Goal: Browse casually: Explore the website without a specific task or goal

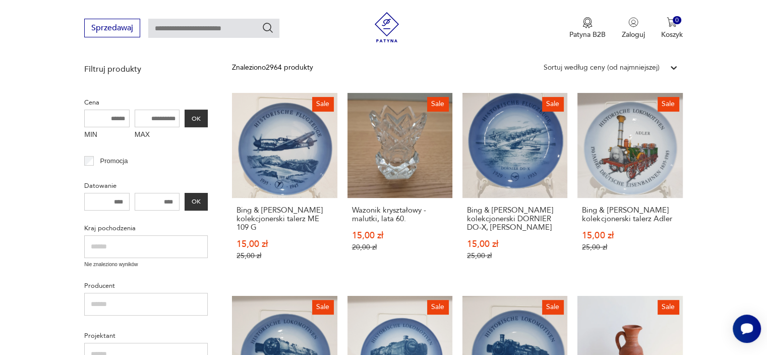
scroll to position [206, 0]
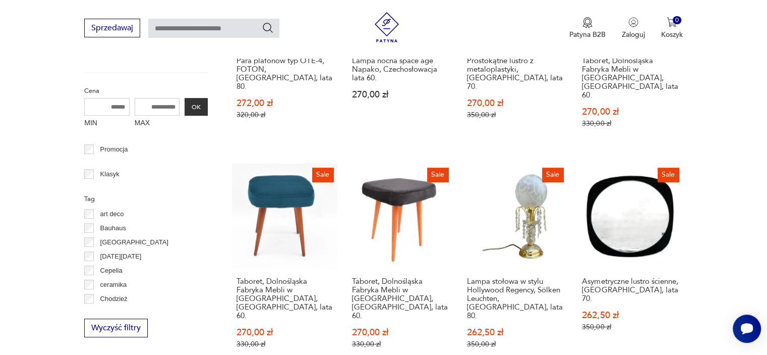
scroll to position [470, 0]
